Goal: Transaction & Acquisition: Obtain resource

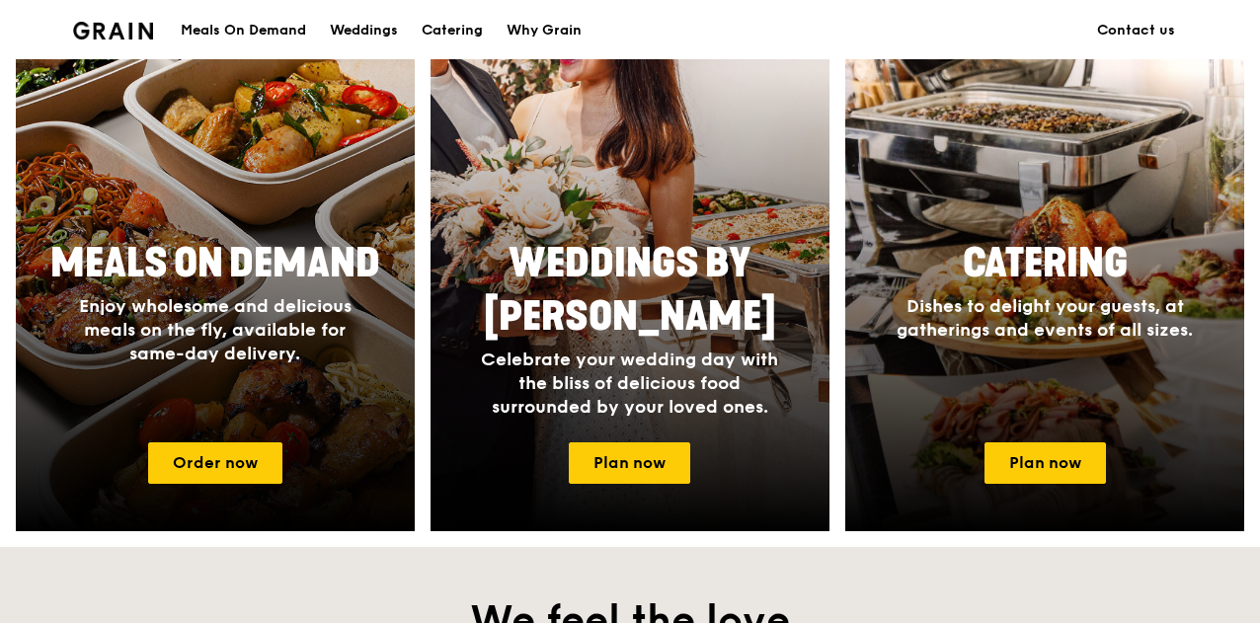
scroll to position [891, 0]
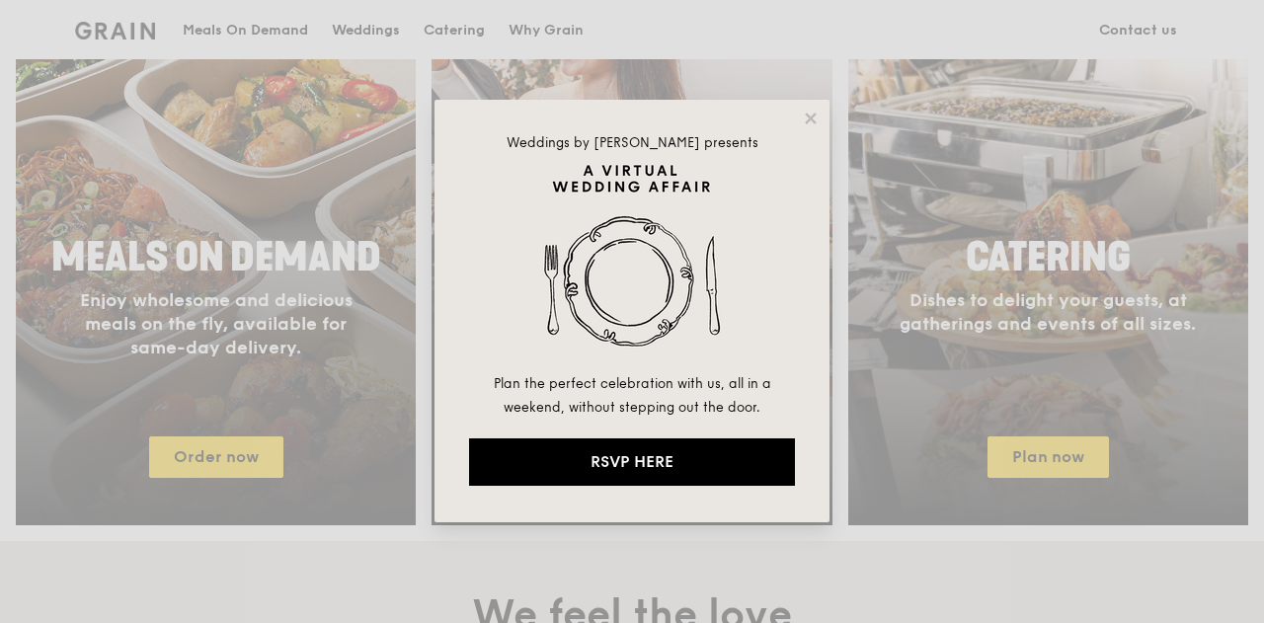
click at [820, 114] on div "Weddings by Grain presents Plan the perfect celebration with us, all in a weeke…" at bounding box center [632, 311] width 395 height 423
click at [808, 116] on icon at bounding box center [810, 118] width 11 height 11
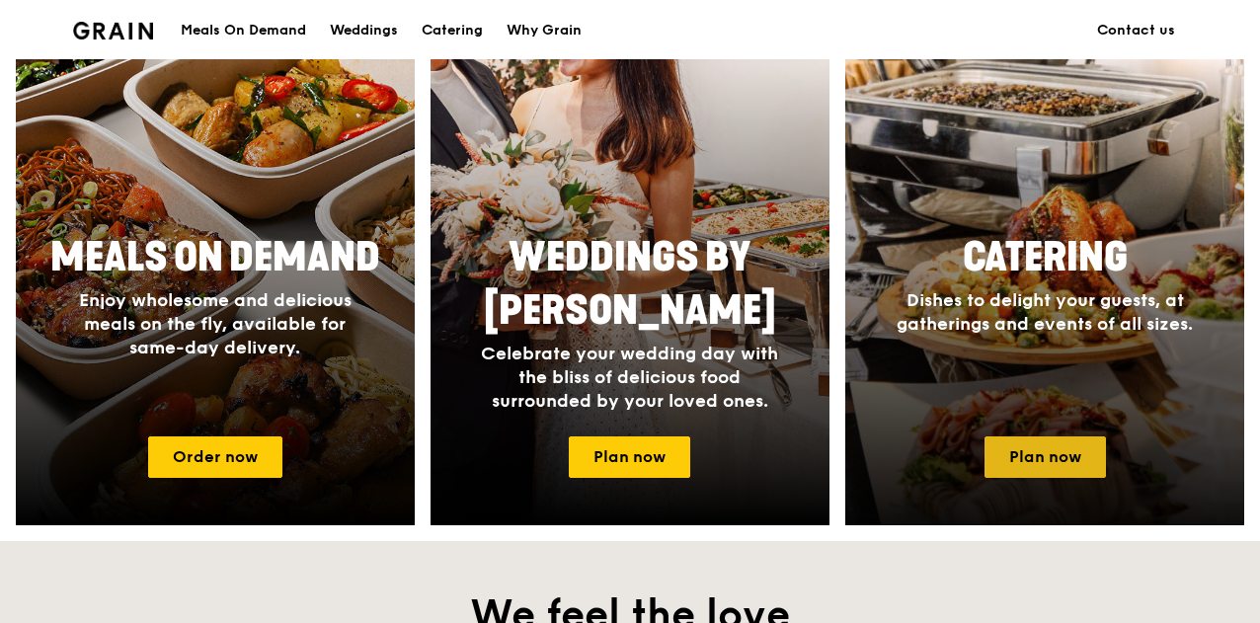
click at [1019, 471] on link "Plan now" at bounding box center [1045, 457] width 121 height 41
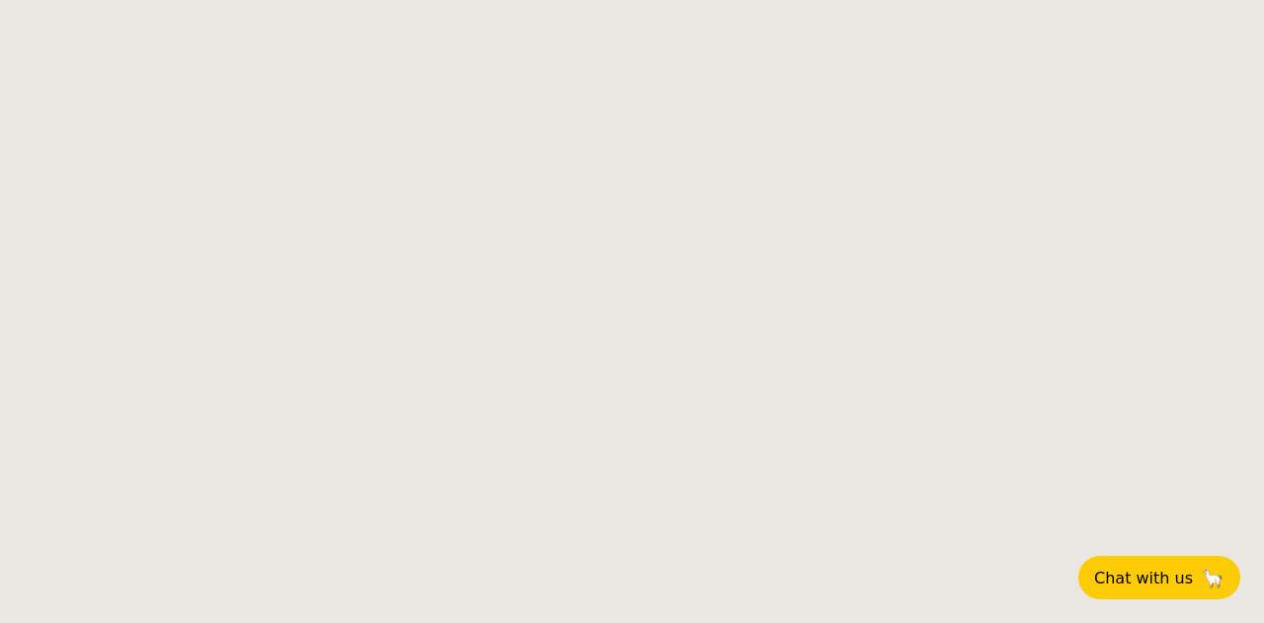
select select
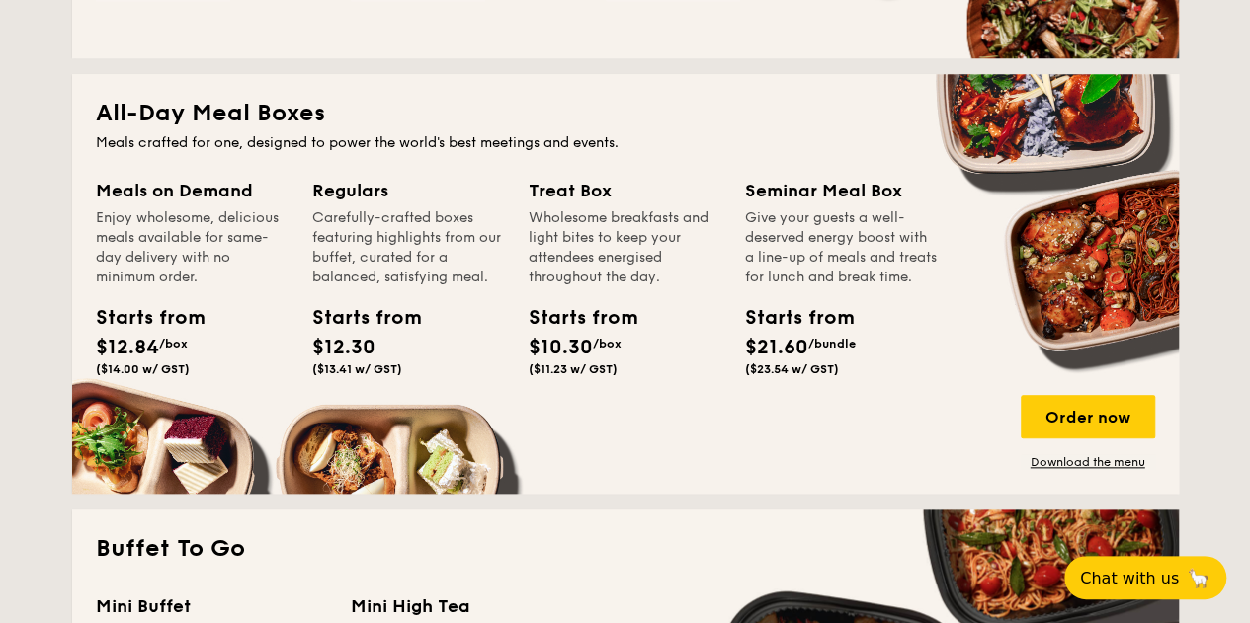
scroll to position [866, 0]
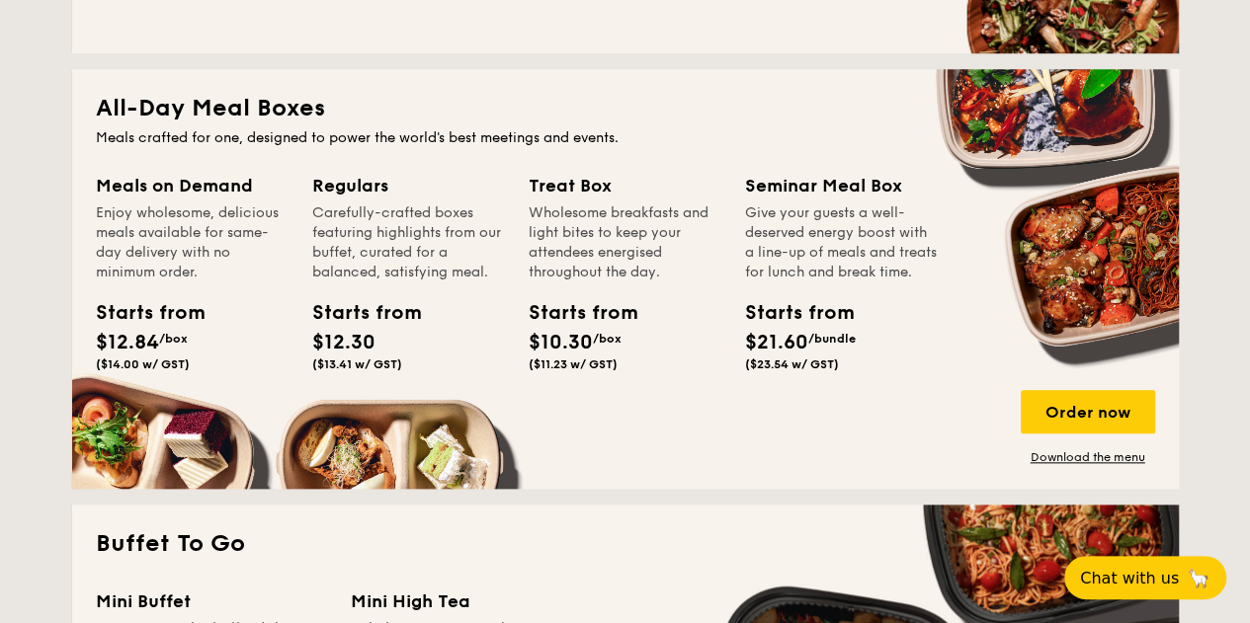
drag, startPoint x: 1263, startPoint y: 79, endPoint x: 1170, endPoint y: 181, distance: 137.7
click at [1051, 465] on link "Download the menu" at bounding box center [1087, 457] width 134 height 16
